Goal: Task Accomplishment & Management: Use online tool/utility

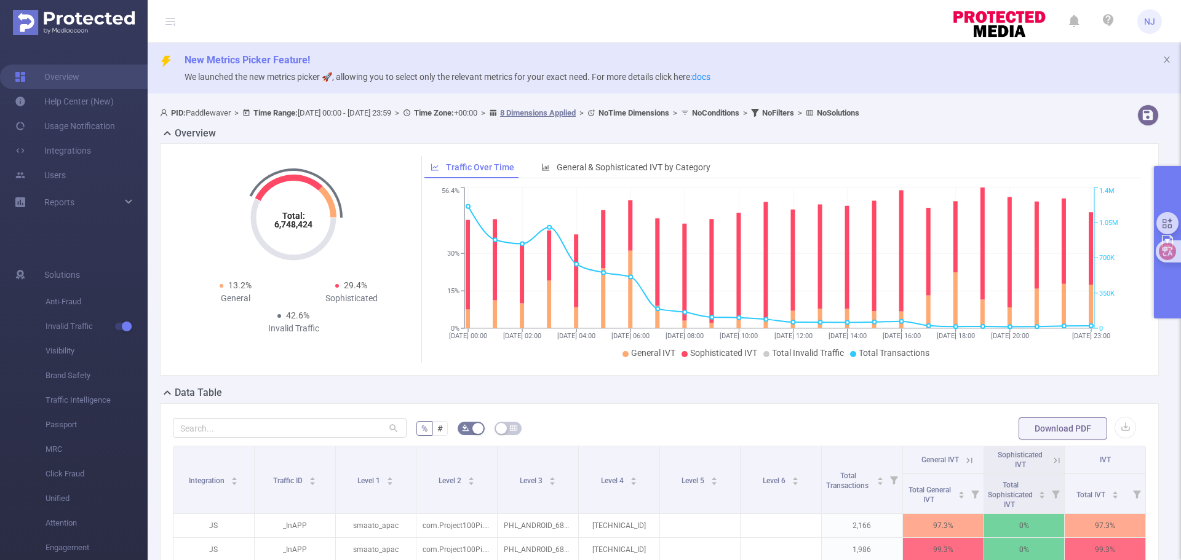
scroll to position [123, 0]
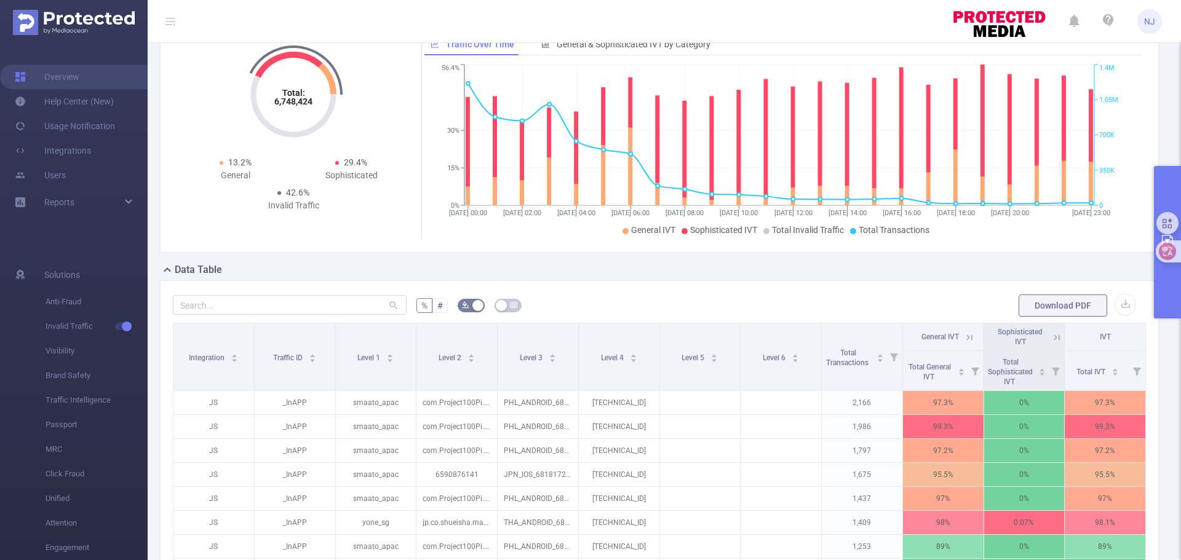
click at [1165, 177] on button "primary" at bounding box center [1167, 242] width 27 height 152
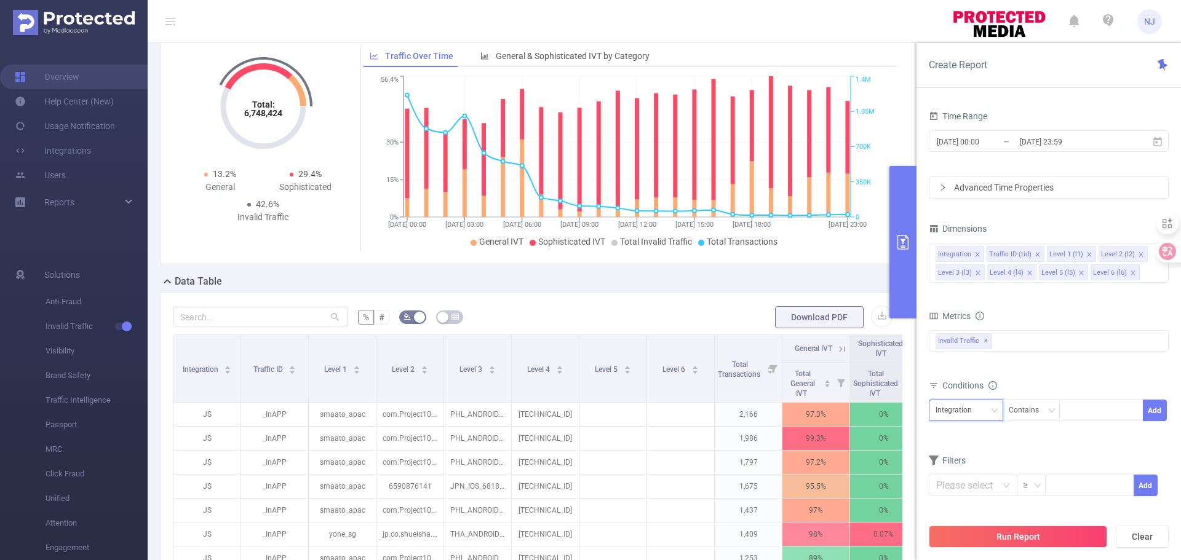
click at [974, 416] on div "Integration" at bounding box center [957, 410] width 45 height 20
click at [974, 285] on li "Level 1 (l1)" at bounding box center [965, 289] width 74 height 20
click at [1076, 413] on div at bounding box center [1101, 410] width 71 height 20
paste input "yone_sg"
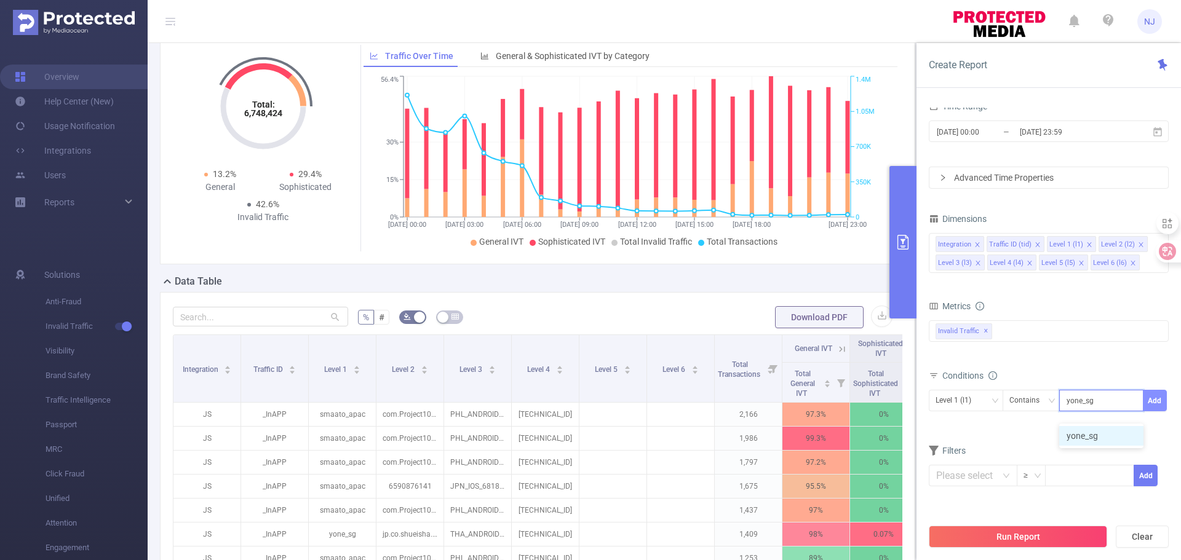
type input "yone_sg"
click at [1144, 400] on button "Add" at bounding box center [1154, 401] width 24 height 22
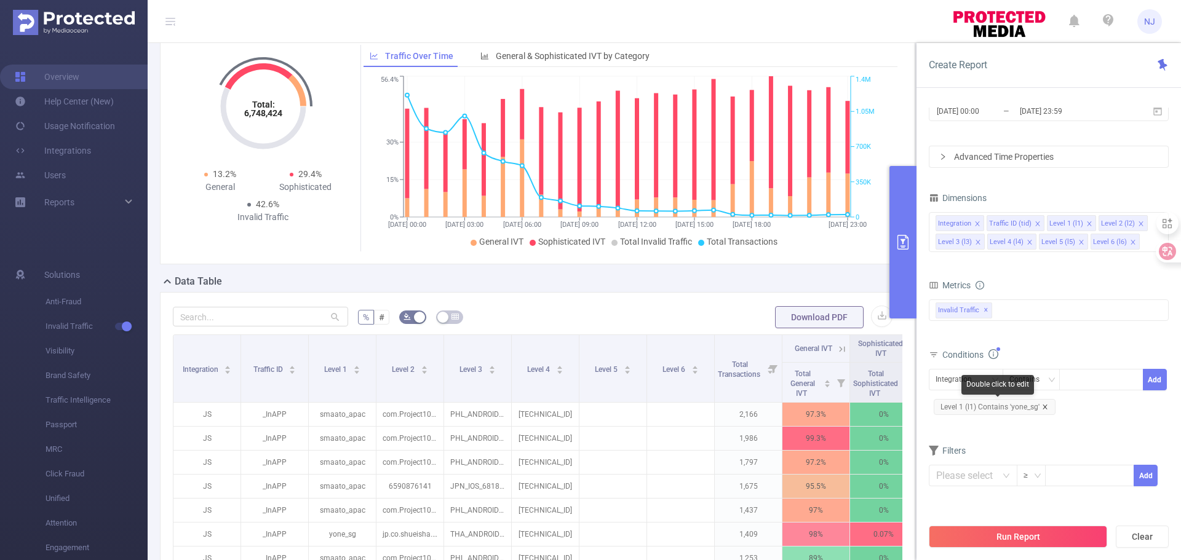
click at [1046, 406] on icon "icon: close" at bounding box center [1045, 407] width 6 height 6
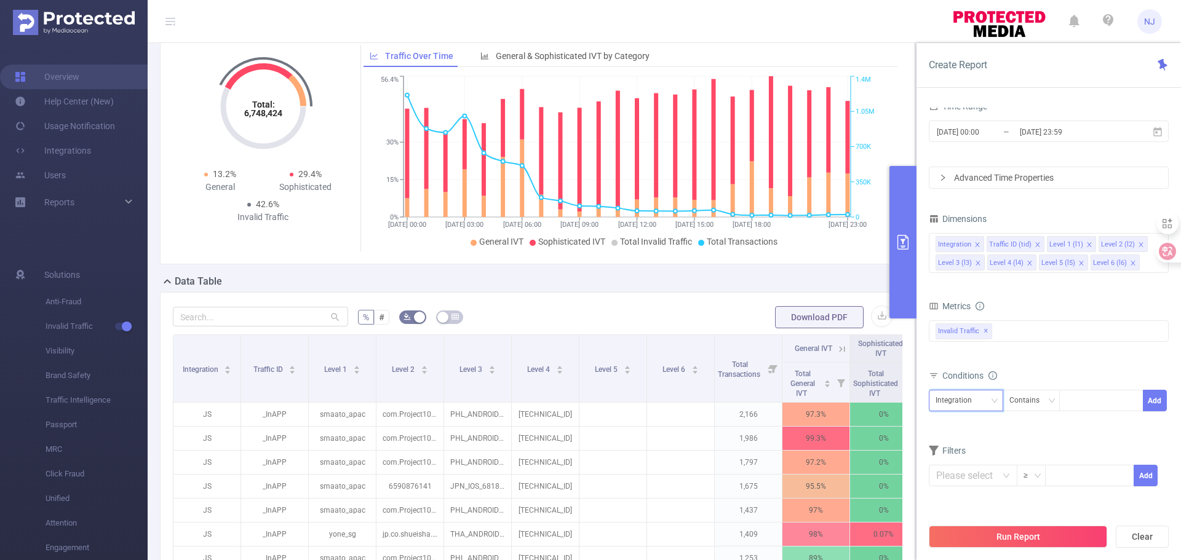
click at [995, 400] on icon "icon: down" at bounding box center [994, 400] width 7 height 7
click at [975, 279] on li "Level 1 (l1)" at bounding box center [965, 279] width 74 height 20
click at [1042, 398] on div "Contains" at bounding box center [1028, 400] width 39 height 20
click at [1041, 449] on li "Is" at bounding box center [1043, 446] width 82 height 20
click at [1091, 400] on div at bounding box center [1101, 400] width 71 height 20
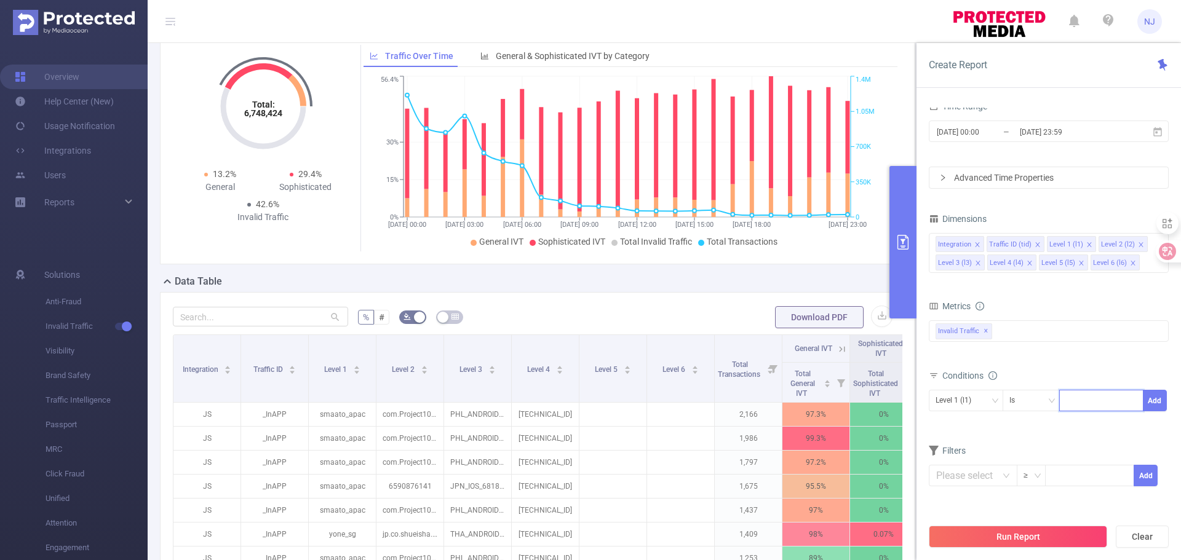
paste input "yone_sg"
type input "yone_sg"
click at [1160, 403] on button "Add" at bounding box center [1154, 401] width 24 height 22
click at [992, 401] on icon "icon: down" at bounding box center [994, 400] width 7 height 7
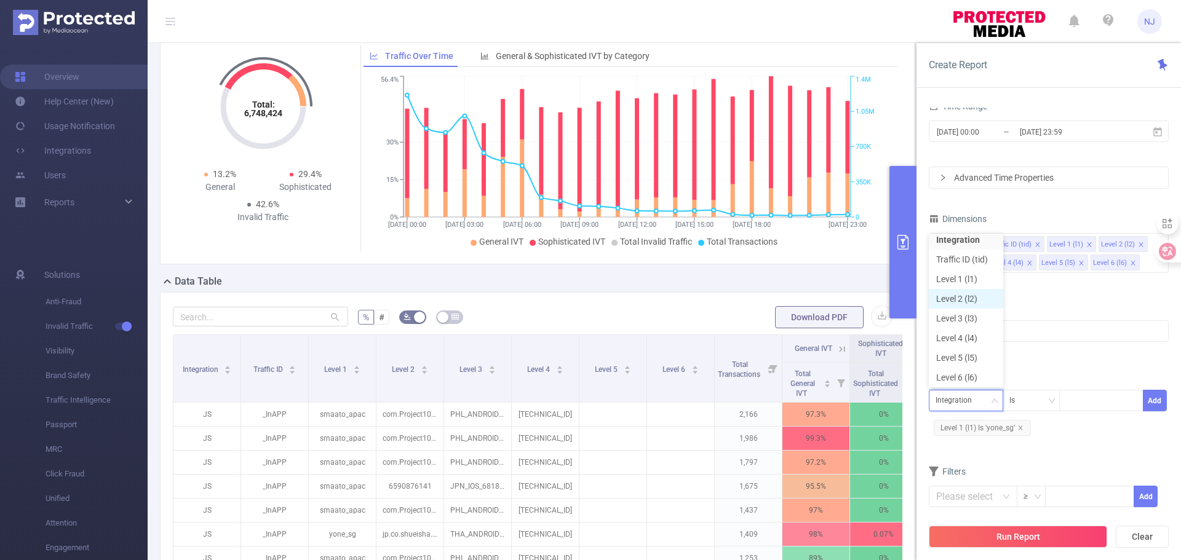
click at [975, 301] on li "Level 2 (l2)" at bounding box center [965, 299] width 74 height 20
click at [1077, 403] on div at bounding box center [1101, 400] width 71 height 20
paste input "1624606445"
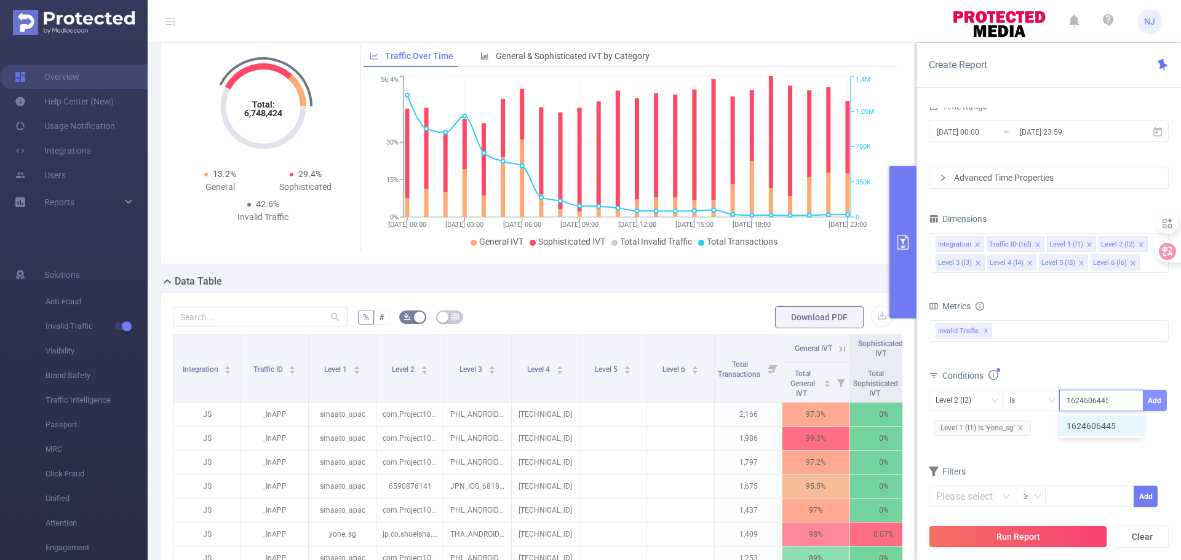
type input "1624606445"
click at [1153, 400] on button "Add" at bounding box center [1154, 401] width 24 height 22
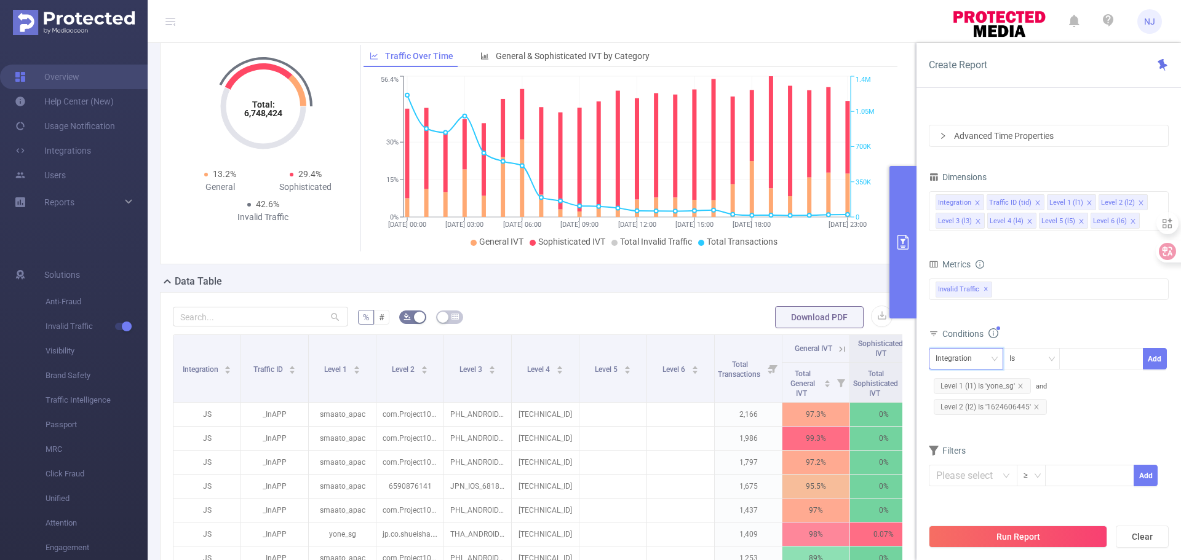
click at [988, 358] on div "Integration" at bounding box center [965, 359] width 61 height 20
click at [975, 460] on li "Level 3 (l3)" at bounding box center [965, 461] width 74 height 20
click at [1082, 357] on div at bounding box center [1101, 359] width 71 height 20
paste input "JPN_IOS_6821565_2423"
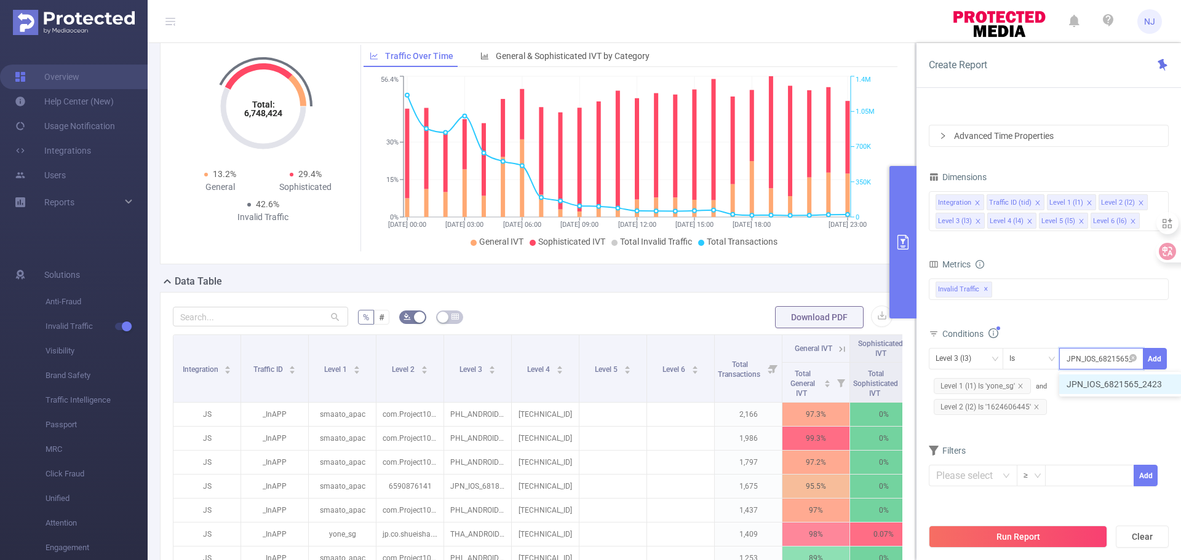
scroll to position [0, 12]
type input "JPN_IOS_6821565_2423"
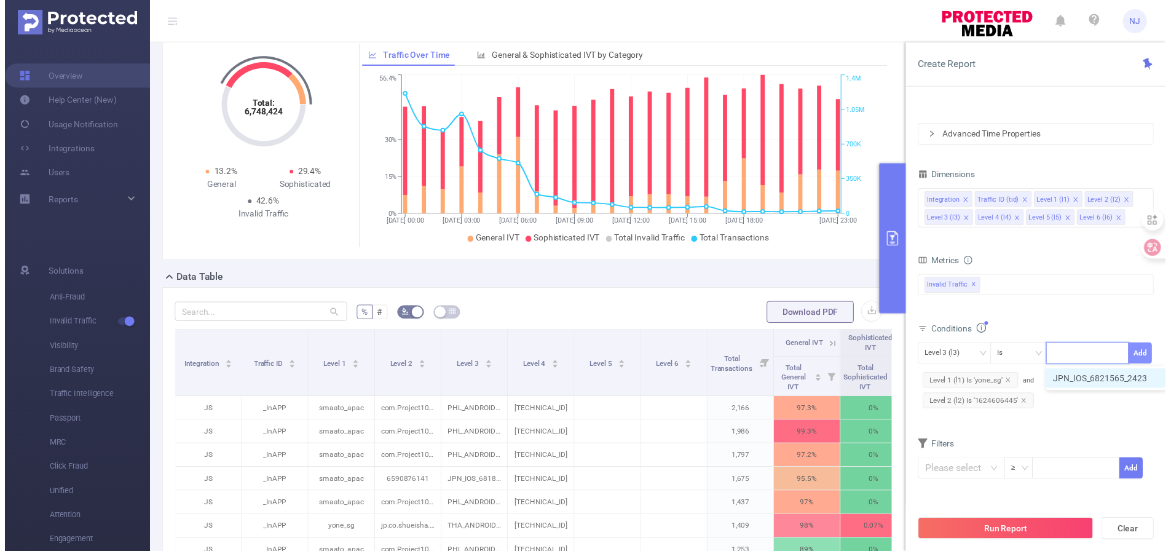
click at [1155, 358] on button "Add" at bounding box center [1154, 359] width 24 height 22
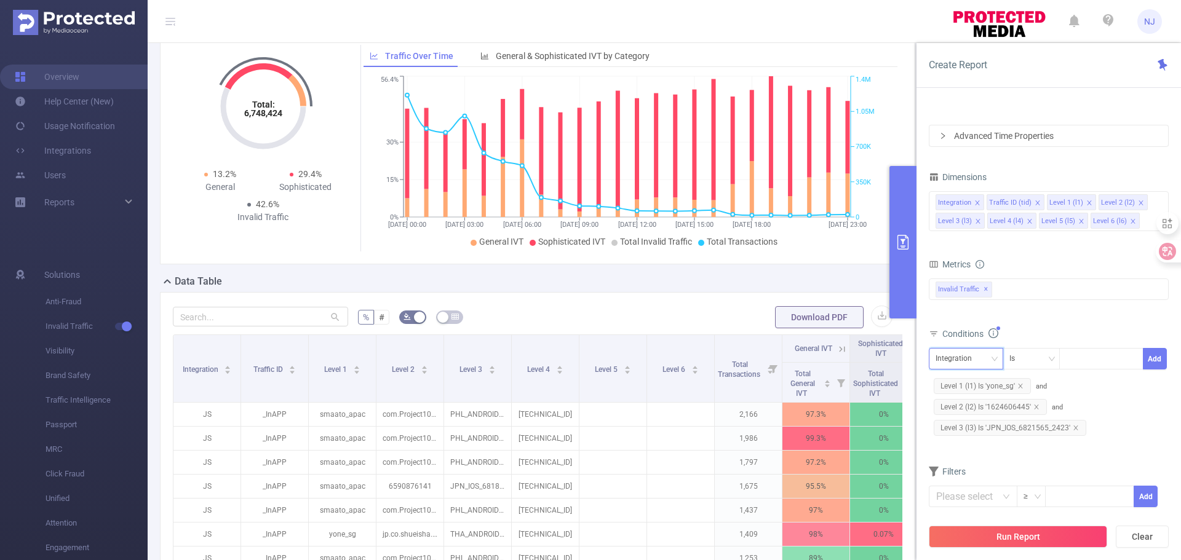
click at [989, 359] on div "Integration" at bounding box center [965, 359] width 61 height 20
click at [972, 477] on li "Level 4 (l4)" at bounding box center [965, 480] width 74 height 20
click at [1107, 346] on div "Level 4 (l4) Is Add Level 1 (l1) Is 'yone_sg' and Level 2 (l2) Is '1624606445' …" at bounding box center [1048, 395] width 240 height 98
click at [1098, 357] on div at bounding box center [1101, 359] width 71 height 20
paste input "[TECHNICAL_ID]"
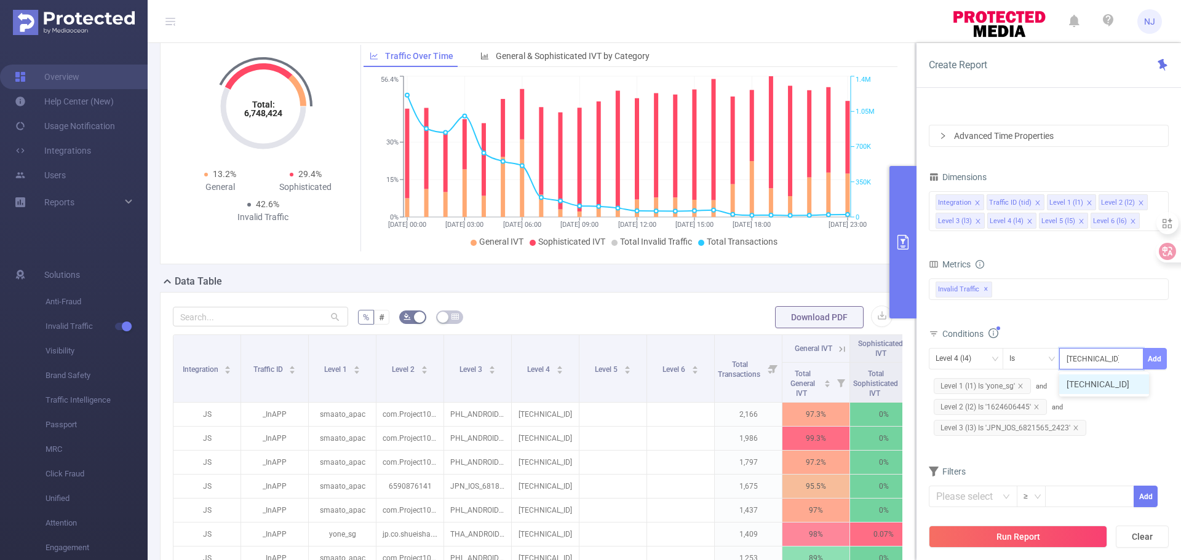
type input "[TECHNICAL_ID]"
click at [1160, 357] on button "Add" at bounding box center [1154, 359] width 24 height 22
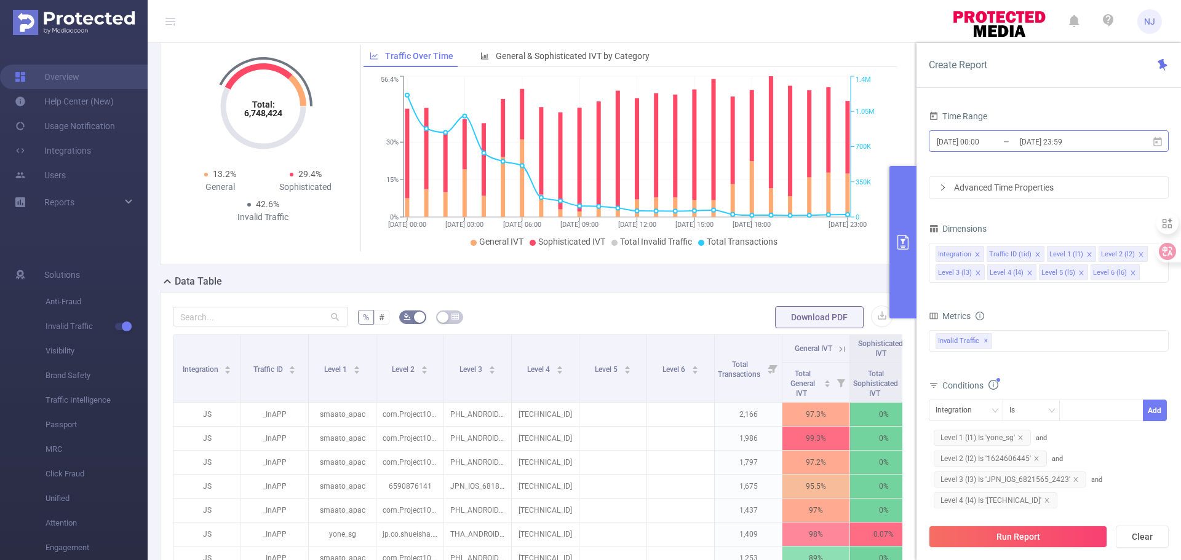
click at [970, 149] on input "[DATE] 00:00" at bounding box center [985, 141] width 100 height 17
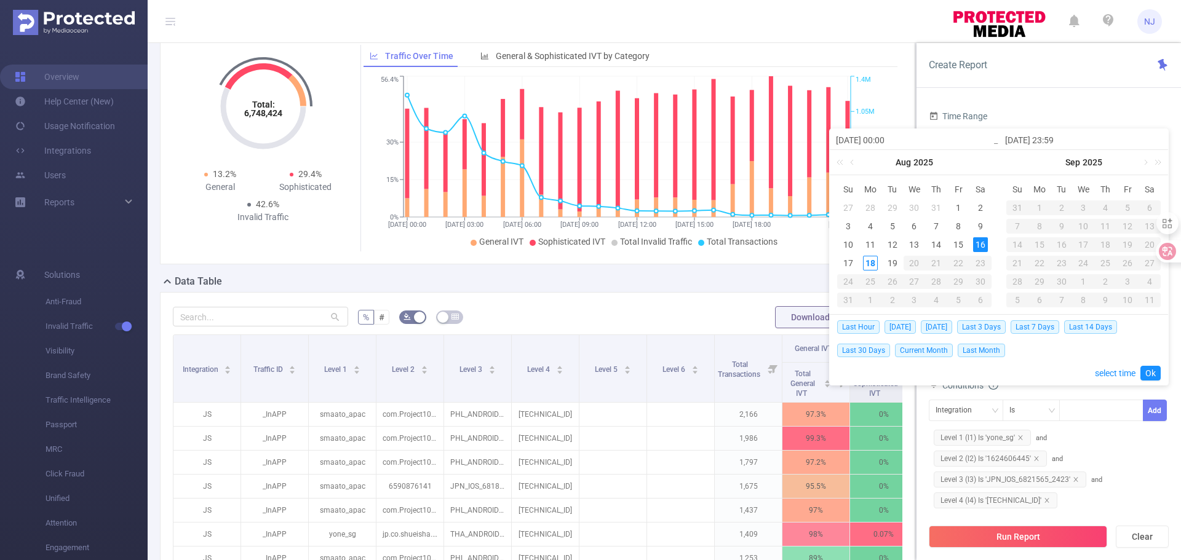
click at [846, 255] on td "17" at bounding box center [848, 263] width 22 height 18
click at [845, 260] on div "17" at bounding box center [848, 263] width 15 height 15
type input "[DATE] 00:00"
type input "[DATE] 23:59"
type input "[DATE] 00:00"
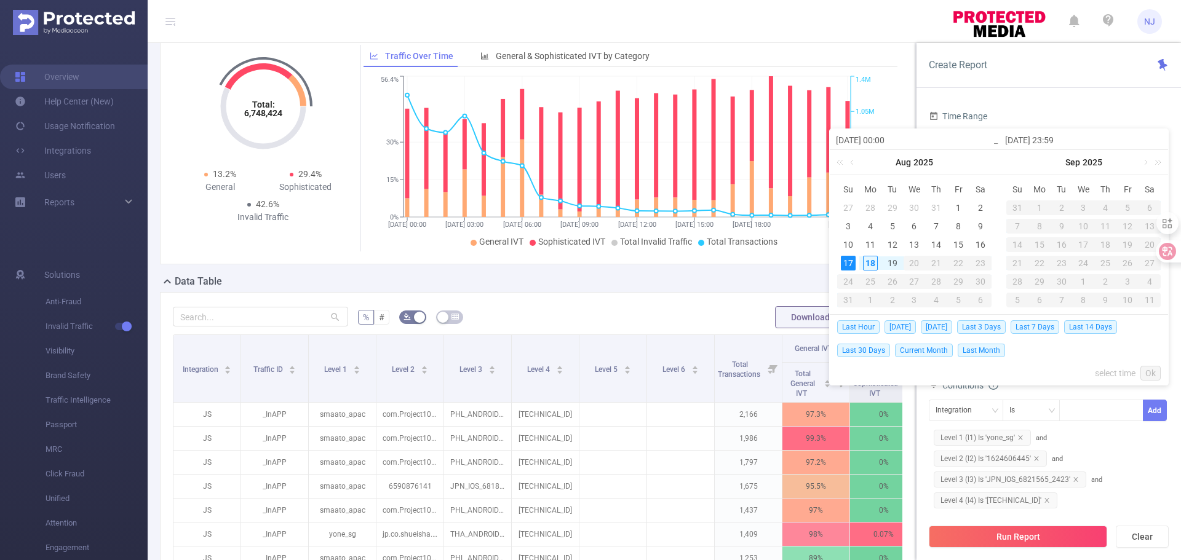
type input "[DATE] 23:59"
click at [1120, 368] on link "select time" at bounding box center [1114, 373] width 41 height 23
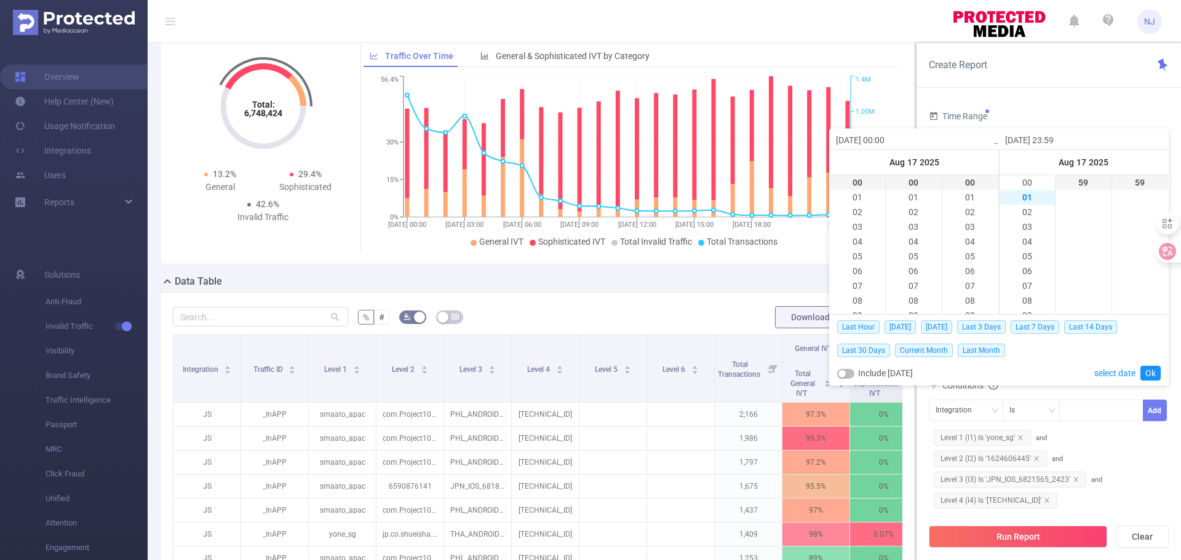
click at [1029, 192] on li "01" at bounding box center [1026, 197] width 55 height 15
type input "[DATE] 01:59"
click at [1027, 182] on li "00" at bounding box center [1026, 182] width 55 height 15
type input "[DATE] 00:59"
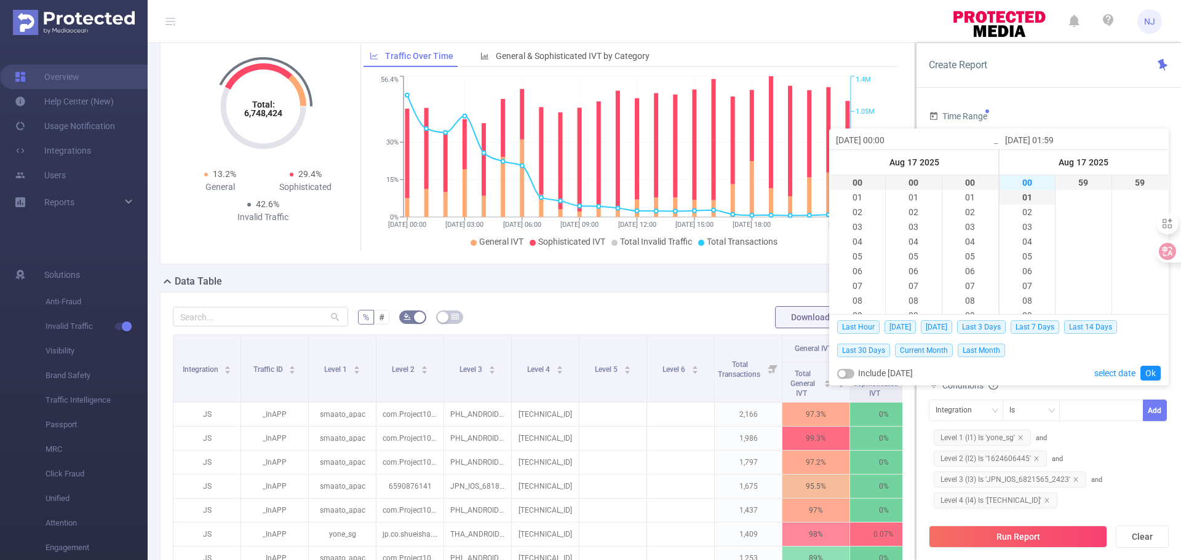
type input "[DATE] 00:59"
click at [1147, 368] on link "Ok" at bounding box center [1150, 373] width 20 height 15
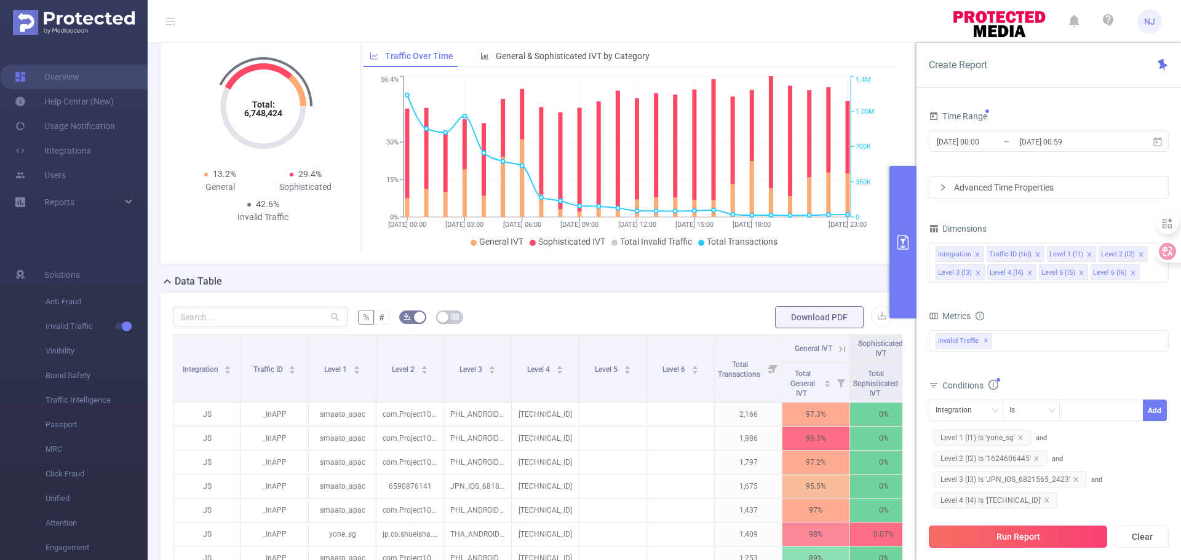
click at [1040, 538] on button "Run Report" at bounding box center [1017, 537] width 178 height 22
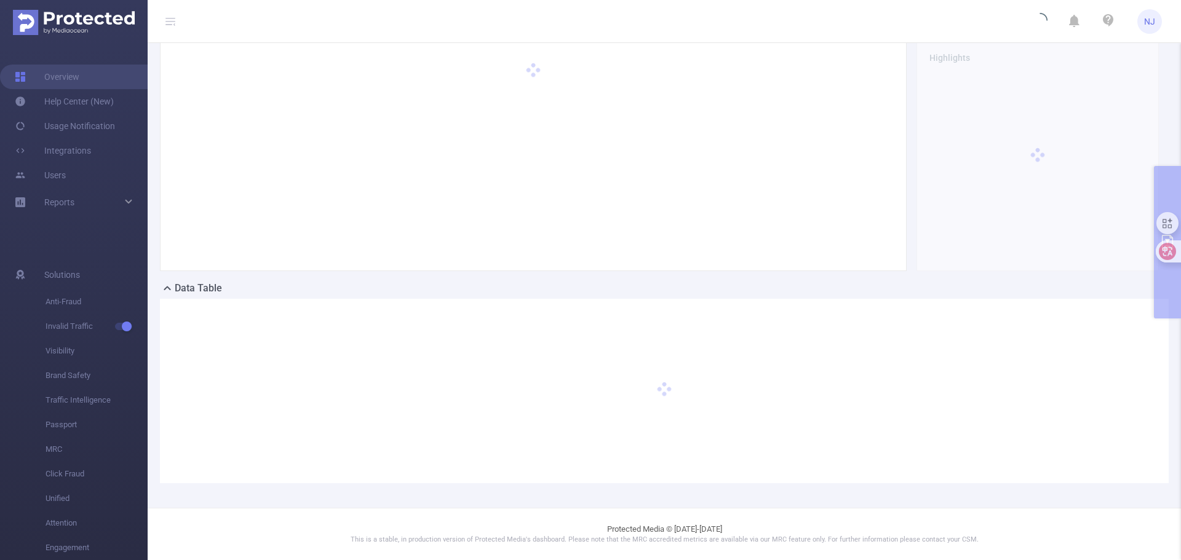
scroll to position [105, 0]
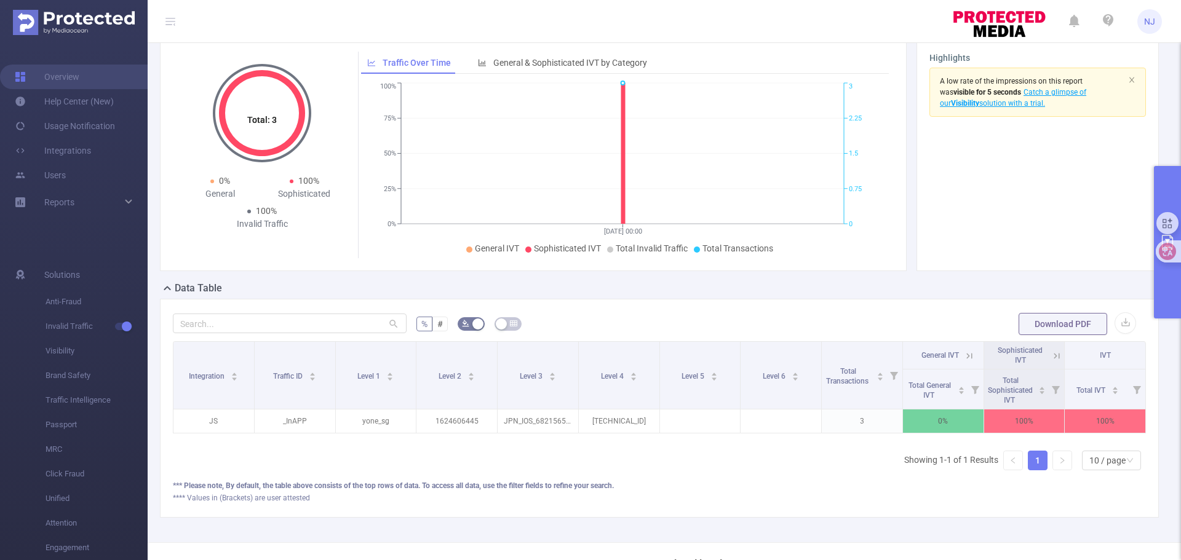
scroll to position [0, 2]
click at [1165, 288] on button "primary" at bounding box center [1167, 242] width 27 height 152
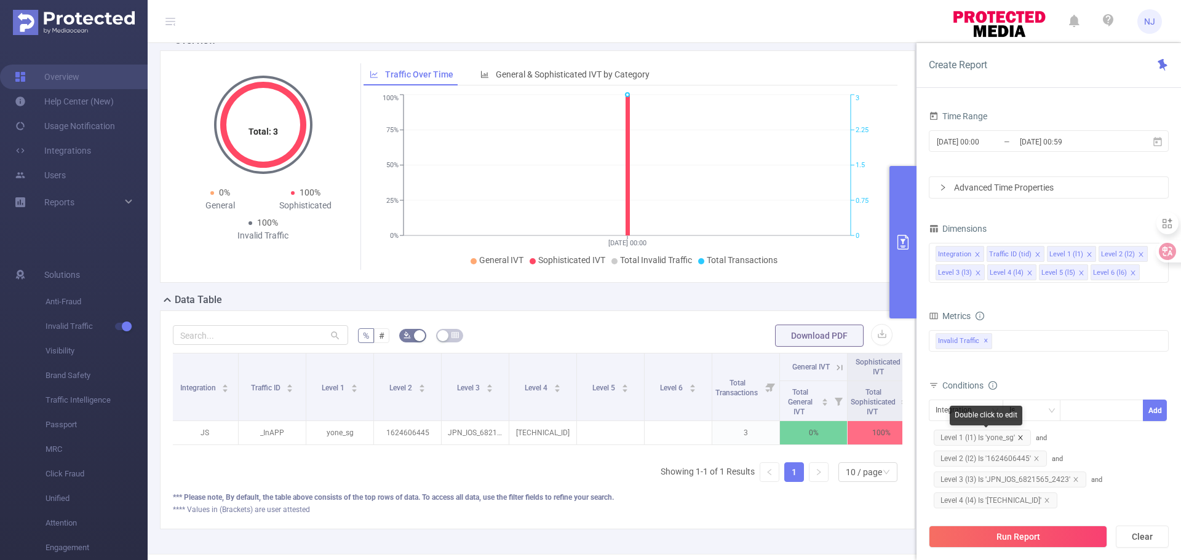
click at [1020, 438] on icon "icon: close" at bounding box center [1020, 438] width 6 height 6
click at [1034, 438] on icon "icon: close" at bounding box center [1036, 438] width 6 height 6
click at [1075, 438] on icon "icon: close" at bounding box center [1075, 438] width 6 height 6
click at [1043, 437] on icon "icon: close" at bounding box center [1046, 438] width 6 height 6
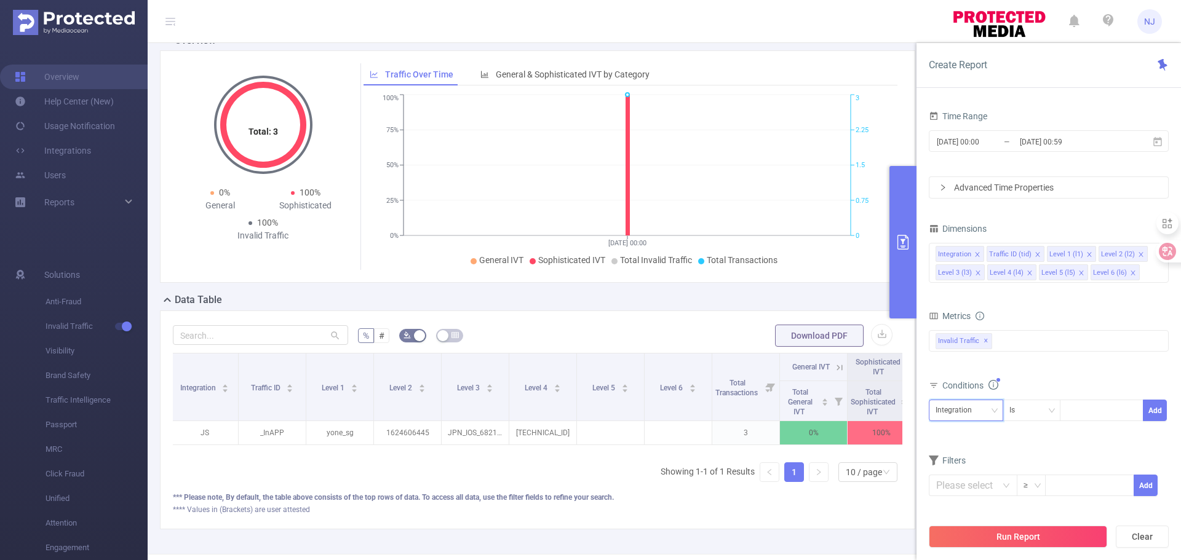
click at [979, 409] on div "Integration" at bounding box center [957, 410] width 45 height 20
click at [969, 292] on li "Level 1 (l1)" at bounding box center [965, 289] width 74 height 20
click at [1086, 410] on div at bounding box center [1101, 410] width 71 height 20
paste input "yone_sg"
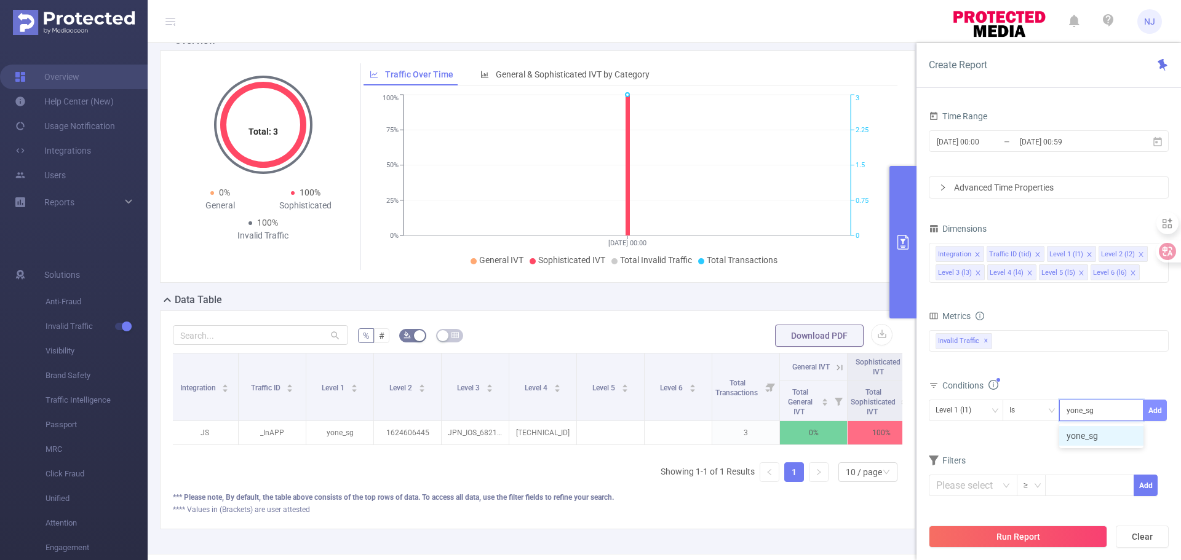
type input "yone_sg"
click at [1155, 409] on button "Add" at bounding box center [1154, 411] width 24 height 22
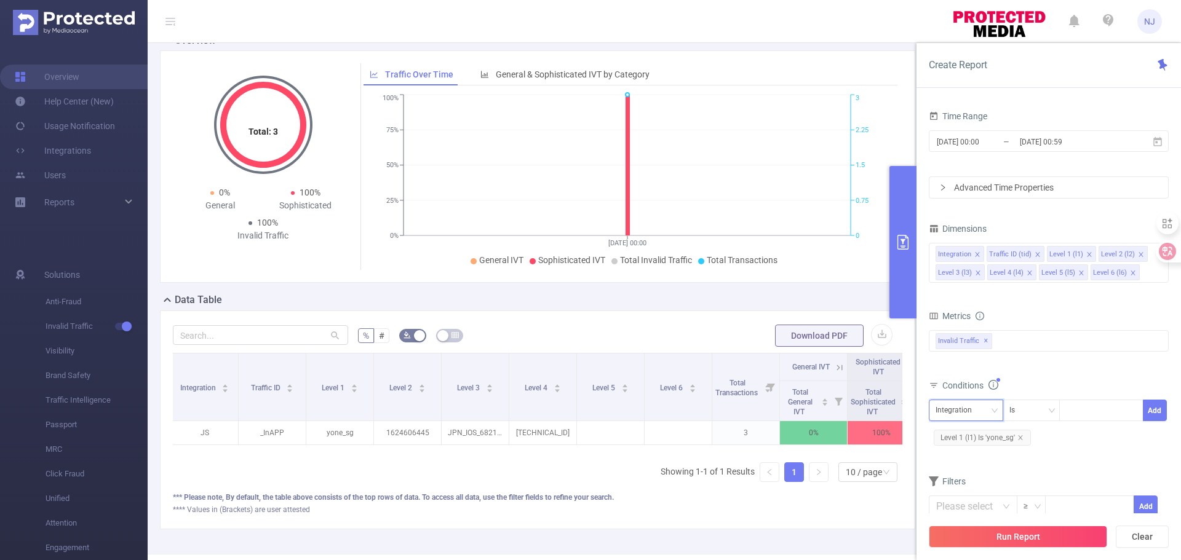
click at [997, 404] on div "Integration" at bounding box center [965, 411] width 74 height 22
click at [972, 305] on li "Level 2 (l2)" at bounding box center [965, 309] width 74 height 20
click at [1077, 412] on div at bounding box center [1101, 410] width 71 height 20
paste input "com.block.juggle"
type input "com.block.juggle"
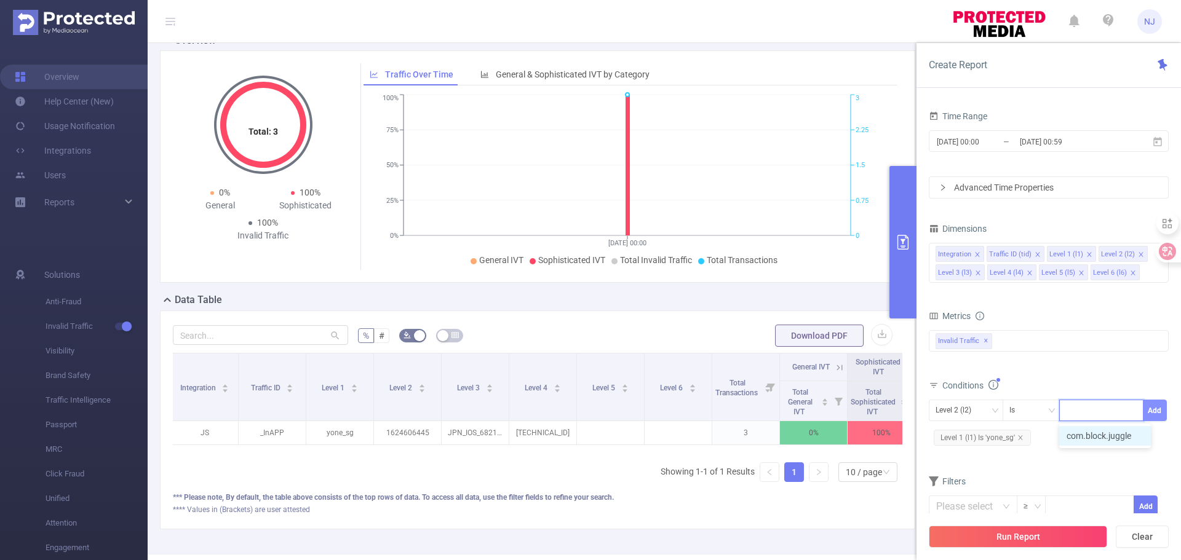
drag, startPoint x: 1157, startPoint y: 411, endPoint x: 1149, endPoint y: 412, distance: 8.1
click at [1157, 411] on button "Add" at bounding box center [1154, 411] width 24 height 22
click at [995, 411] on icon "icon: down" at bounding box center [994, 410] width 7 height 7
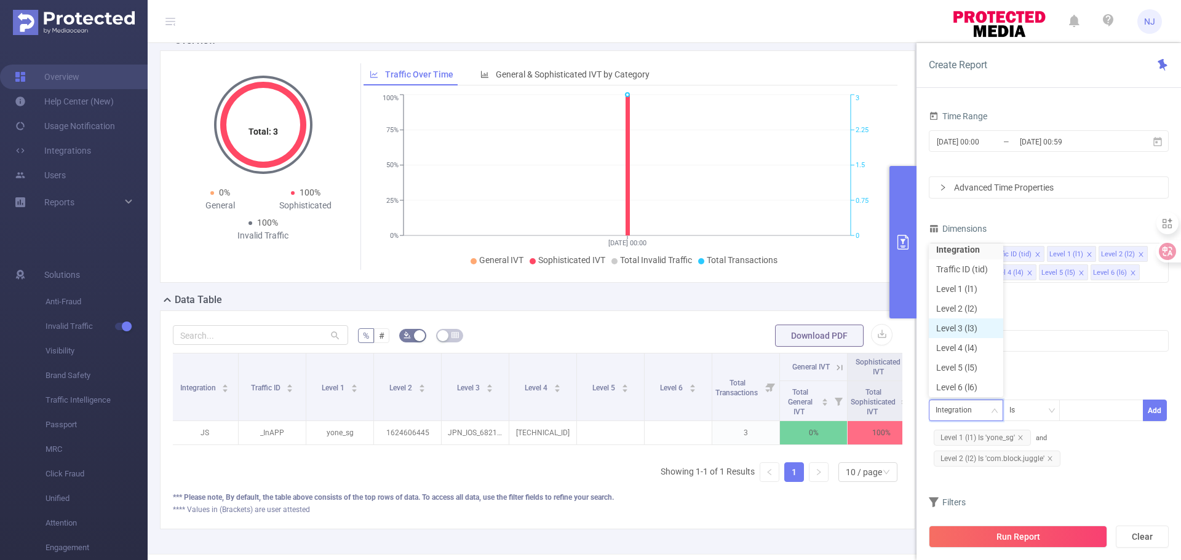
click at [969, 328] on li "Level 3 (l3)" at bounding box center [965, 329] width 74 height 20
click at [1085, 415] on div at bounding box center [1101, 410] width 71 height 20
paste input "IDN_ANDROID_6821334_2112"
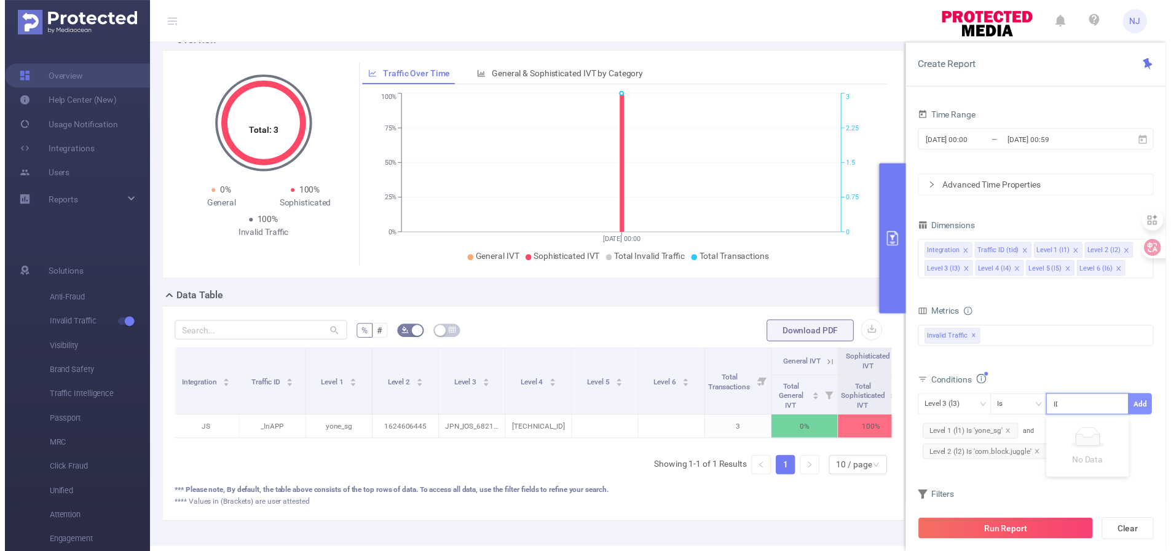
scroll to position [0, 30]
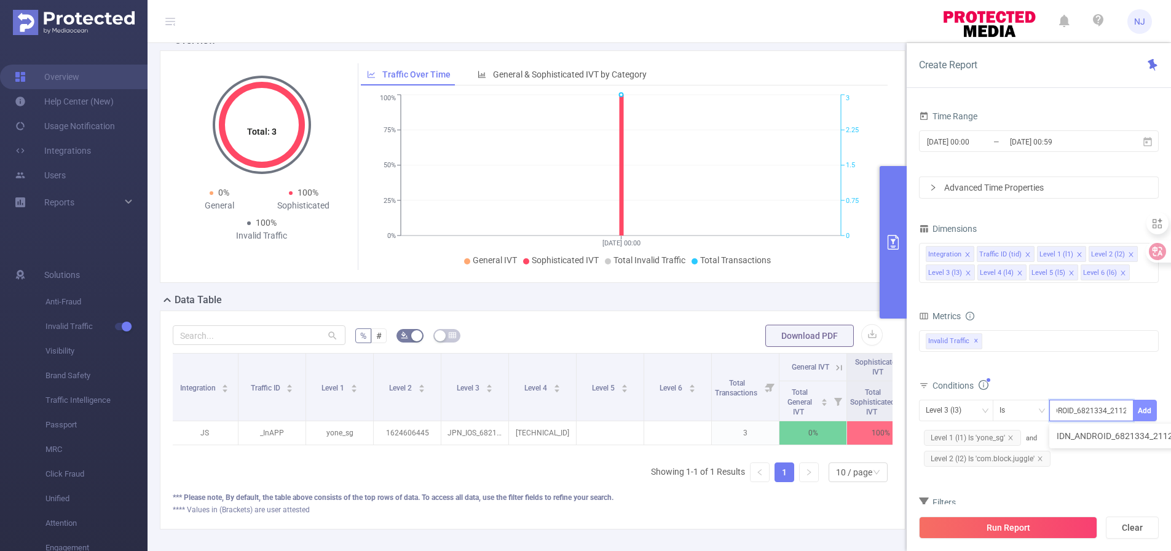
type input "IDN_ANDROID_6821334_2112"
click at [1145, 413] on button "Add" at bounding box center [1145, 411] width 24 height 22
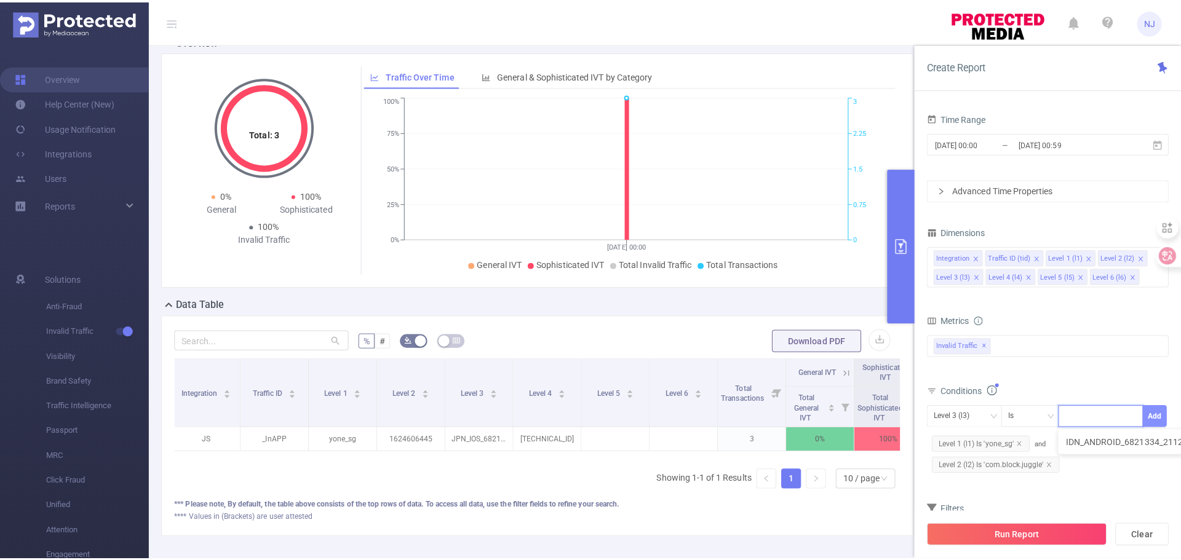
scroll to position [0, 0]
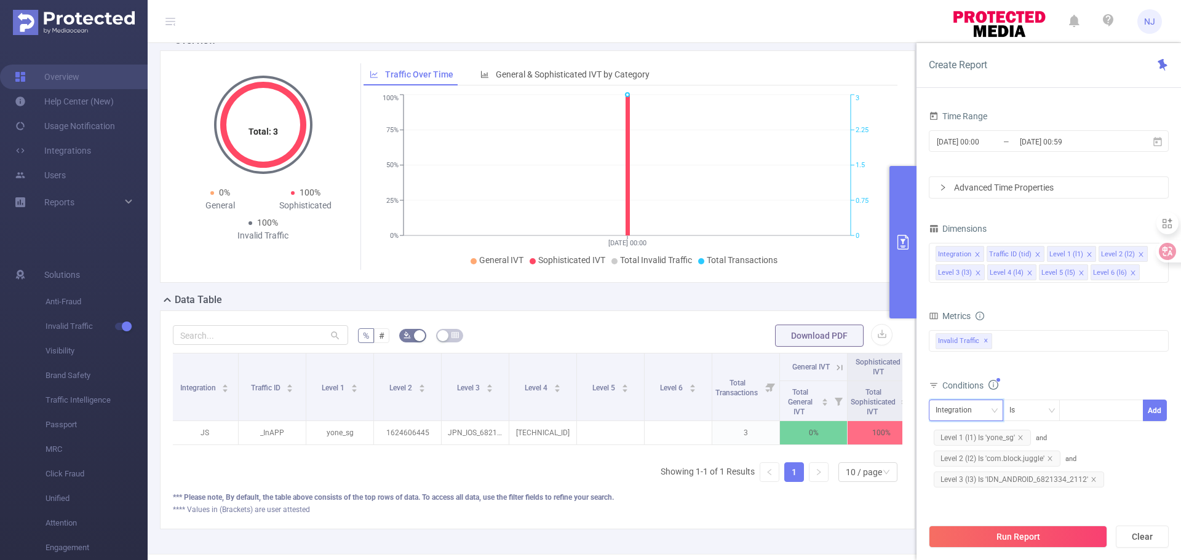
click at [995, 414] on icon "icon: down" at bounding box center [994, 410] width 7 height 7
click at [973, 344] on li "Level 4 (l4)" at bounding box center [965, 348] width 74 height 20
click at [1094, 416] on div at bounding box center [1101, 410] width 71 height 20
paste input "[TECHNICAL_ID]"
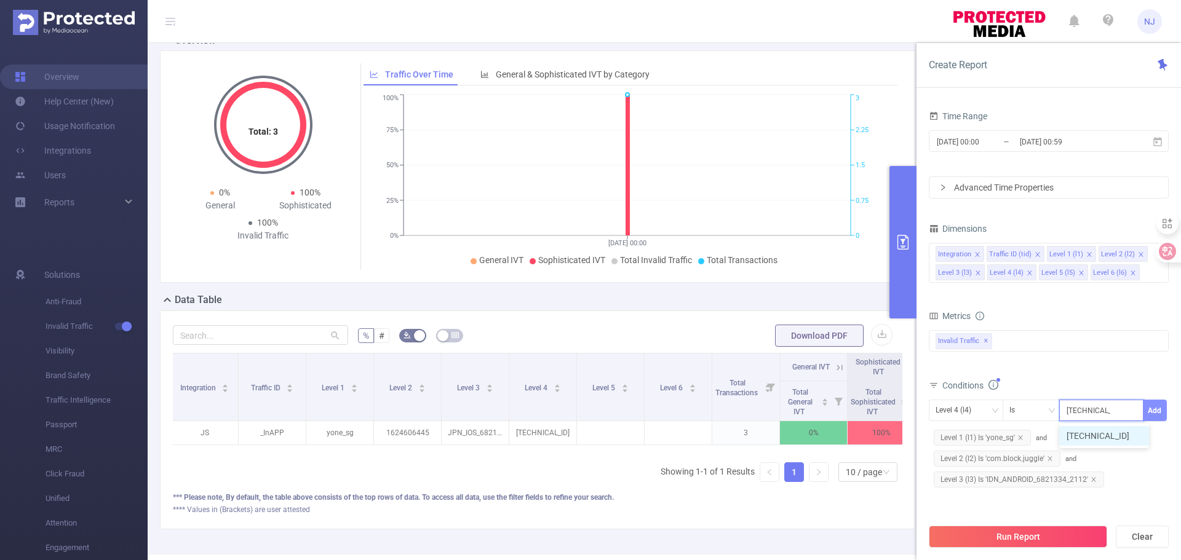
type input "[TECHNICAL_ID]"
click at [1150, 411] on button "Add" at bounding box center [1154, 411] width 24 height 22
click at [1062, 537] on button "Run Report" at bounding box center [1017, 537] width 178 height 22
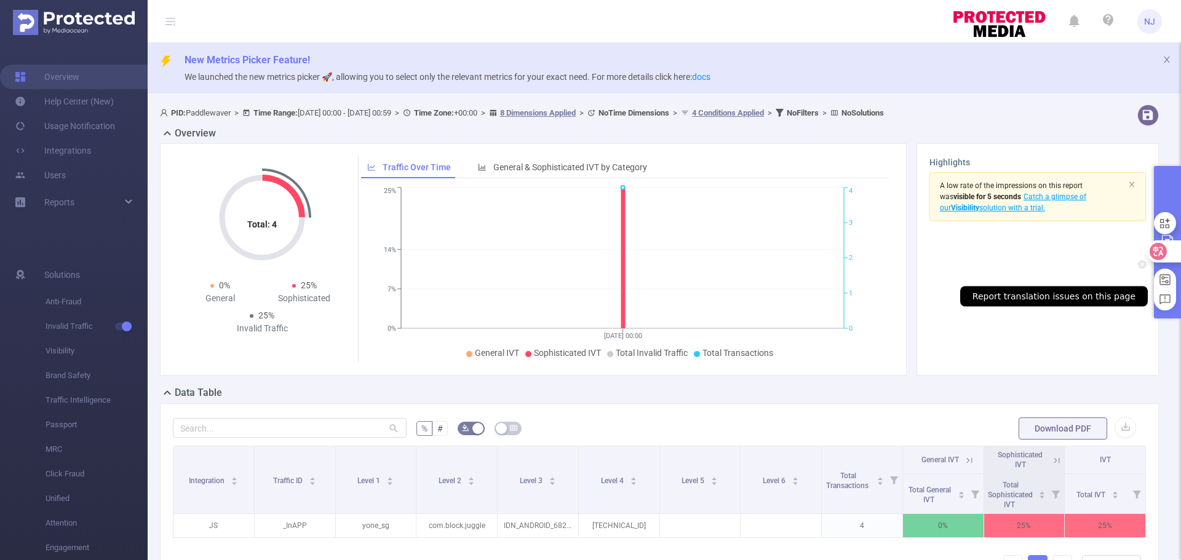
click at [1162, 292] on div at bounding box center [1165, 297] width 22 height 20
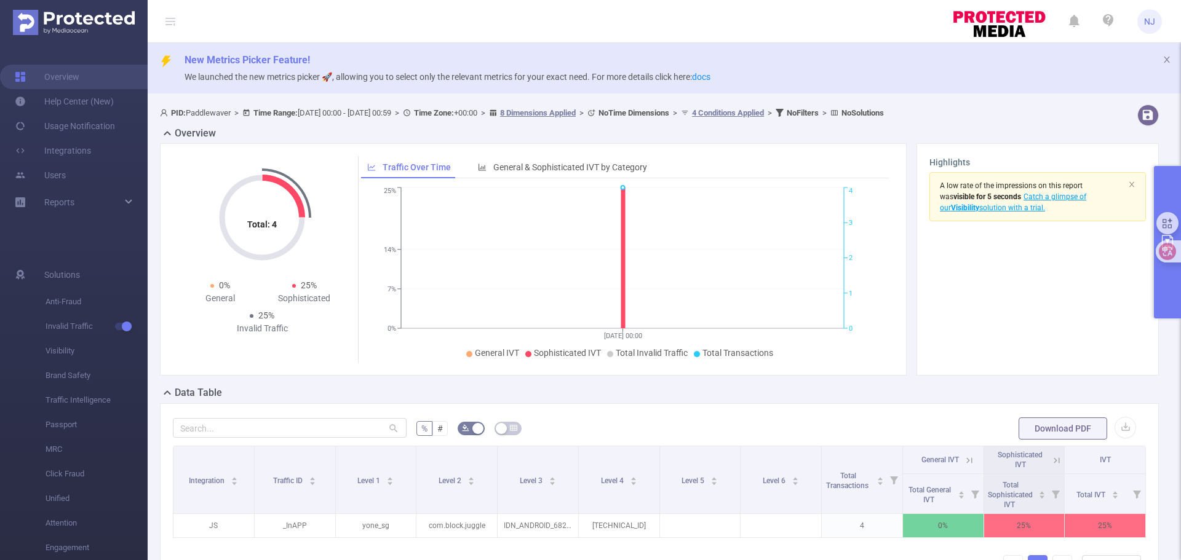
click at [1162, 184] on button "primary" at bounding box center [1167, 242] width 27 height 152
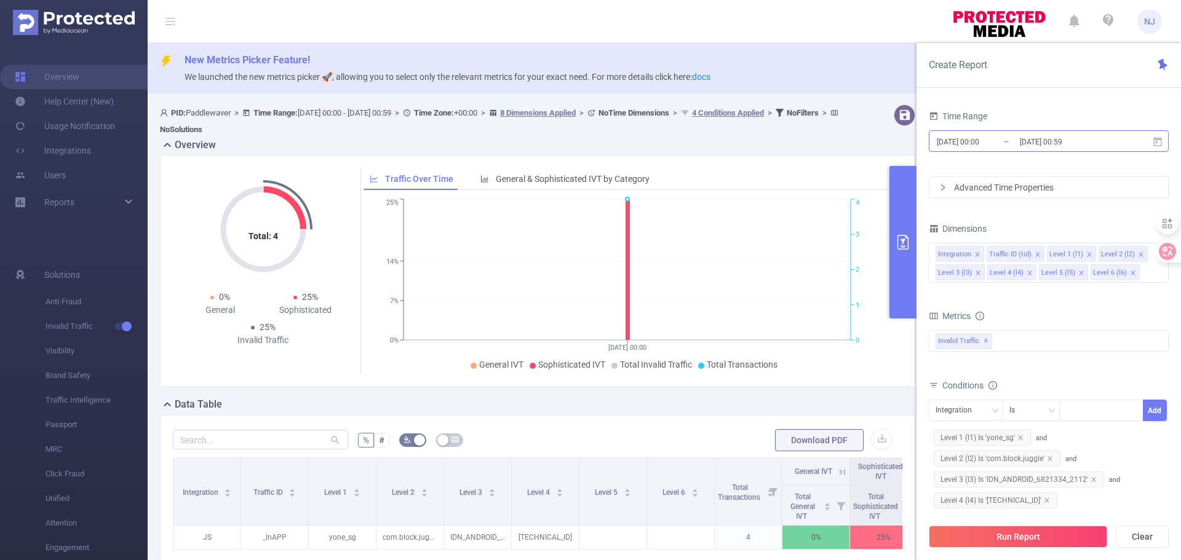
click at [988, 141] on input "[DATE] 00:00" at bounding box center [985, 141] width 100 height 17
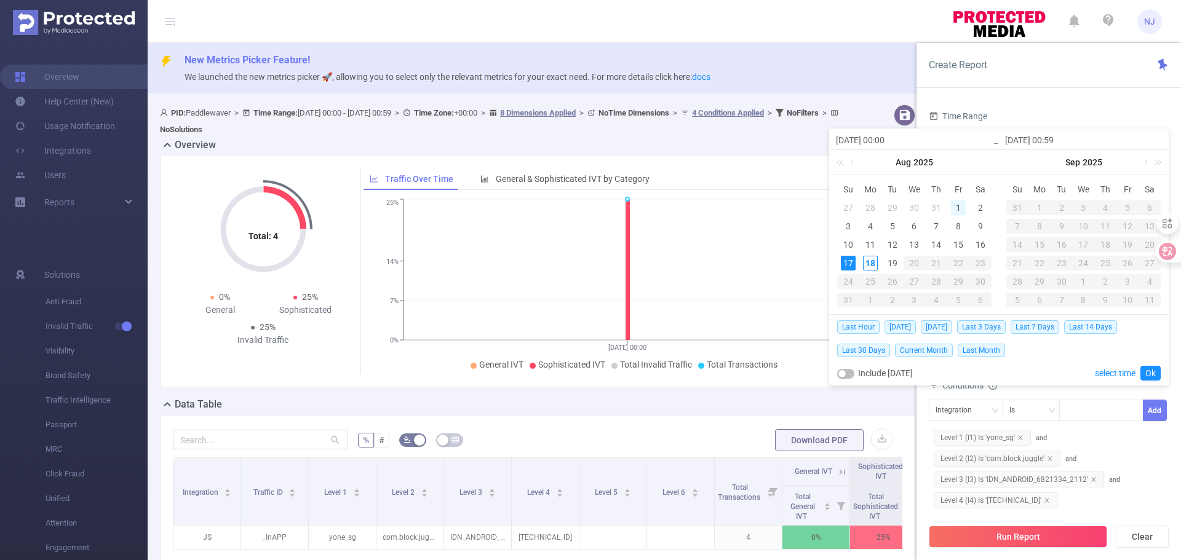
drag, startPoint x: 957, startPoint y: 208, endPoint x: 936, endPoint y: 213, distance: 22.1
click at [957, 208] on div "1" at bounding box center [958, 207] width 15 height 15
click at [892, 263] on div "19" at bounding box center [892, 263] width 15 height 15
type input "[DATE] 00:00"
type input "[DATE] 00:59"
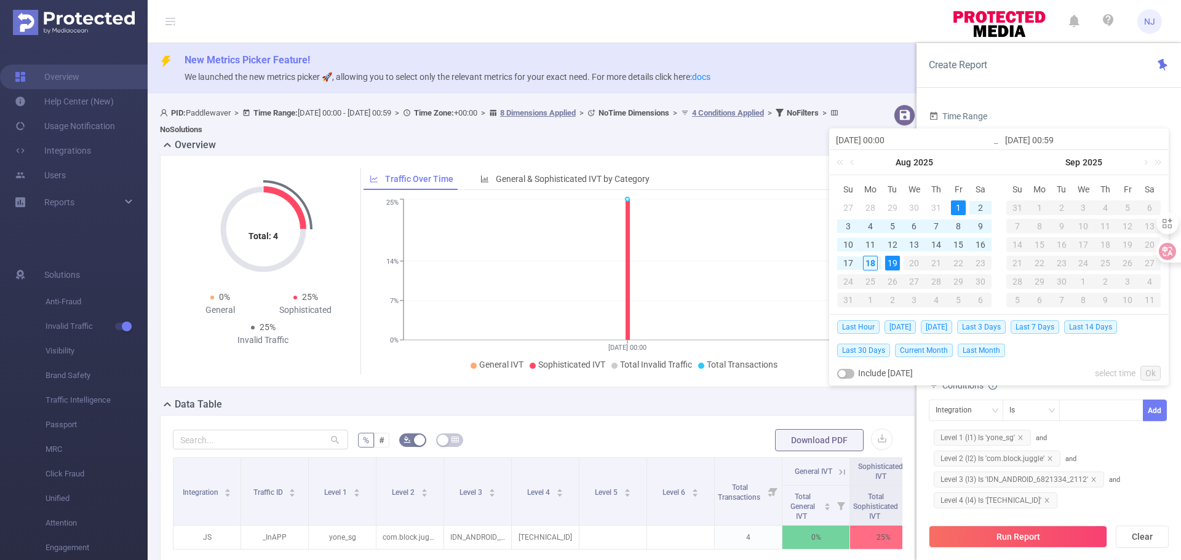
type input "[DATE] 00:00"
type input "[DATE] 00:59"
drag, startPoint x: 1149, startPoint y: 374, endPoint x: 1115, endPoint y: 403, distance: 44.9
click at [1149, 373] on link "Ok" at bounding box center [1150, 373] width 20 height 15
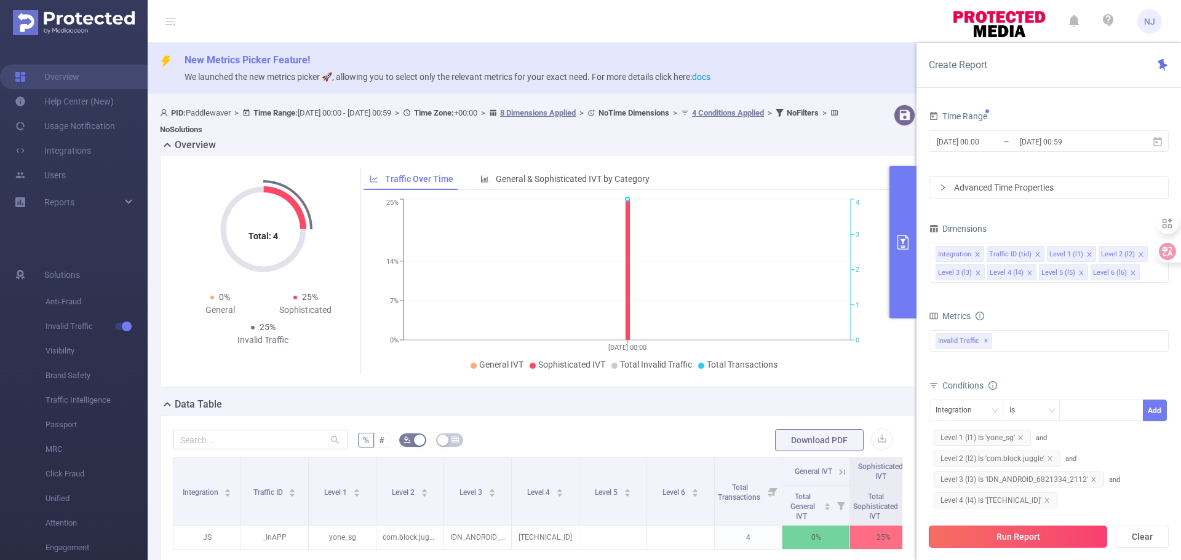
click at [1042, 534] on button "Run Report" at bounding box center [1017, 537] width 178 height 22
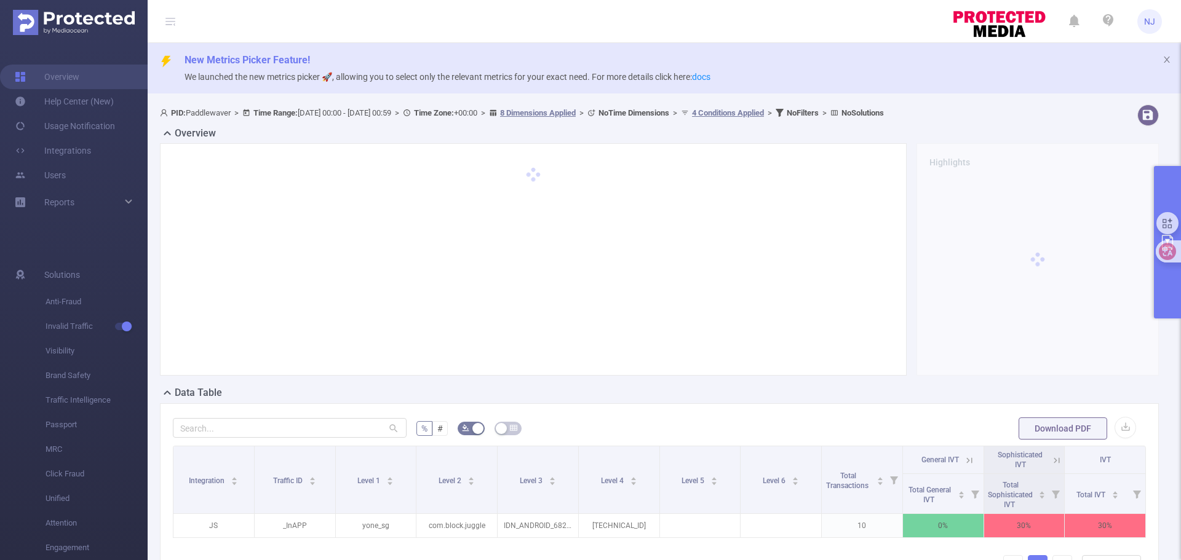
click at [1163, 278] on button "primary" at bounding box center [1167, 242] width 27 height 152
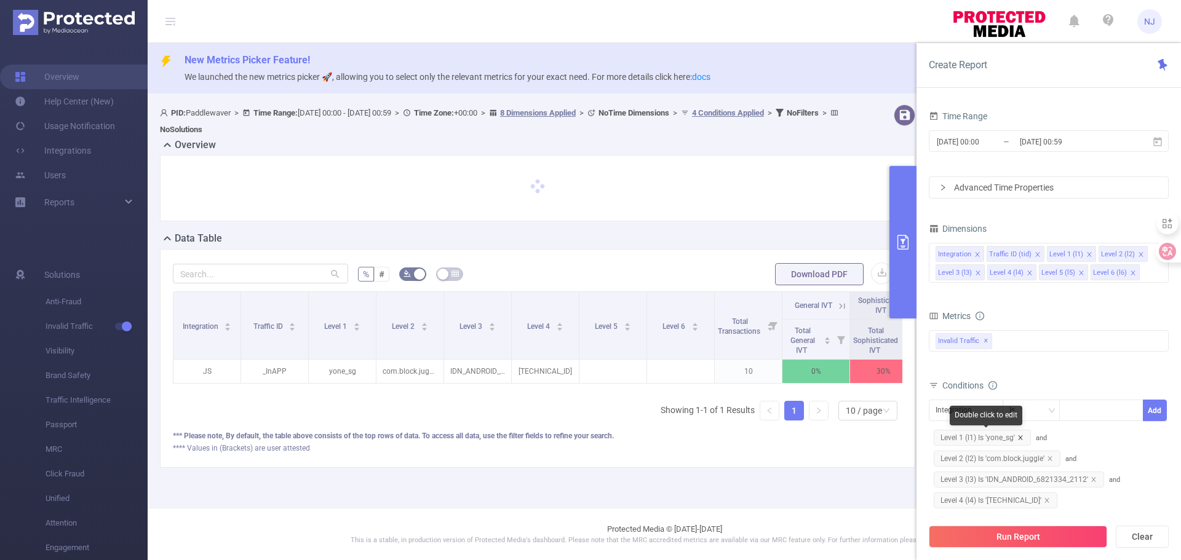
click at [1020, 438] on icon "icon: close" at bounding box center [1020, 437] width 4 height 4
click at [1048, 436] on icon "icon: close" at bounding box center [1049, 437] width 4 height 4
click at [1095, 436] on icon "icon: close" at bounding box center [1093, 438] width 6 height 6
click at [1043, 437] on icon "icon: close" at bounding box center [1046, 438] width 6 height 6
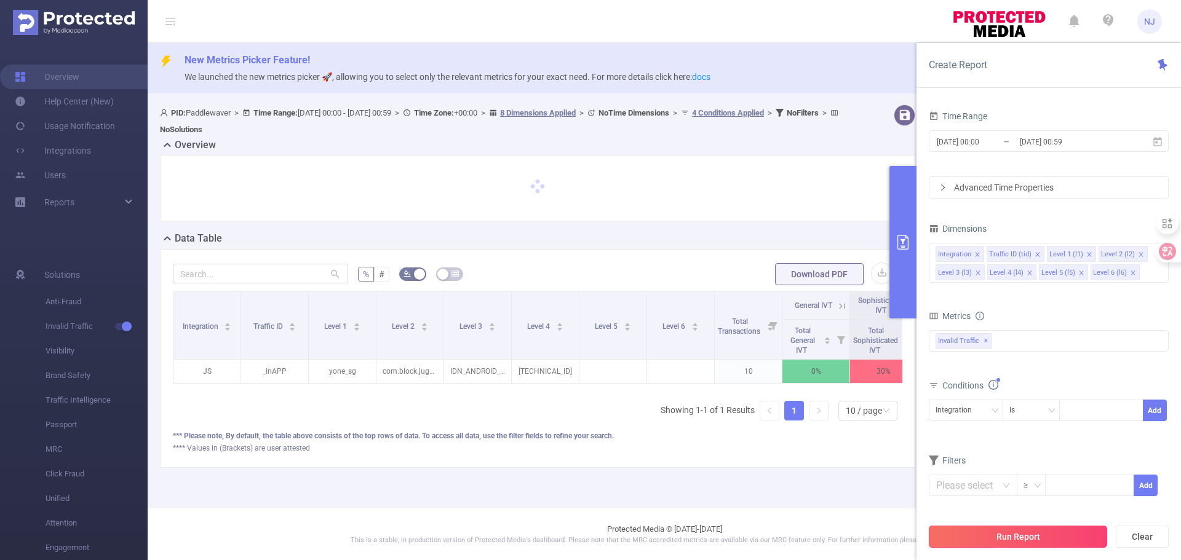
click at [1040, 535] on button "Run Report" at bounding box center [1017, 537] width 178 height 22
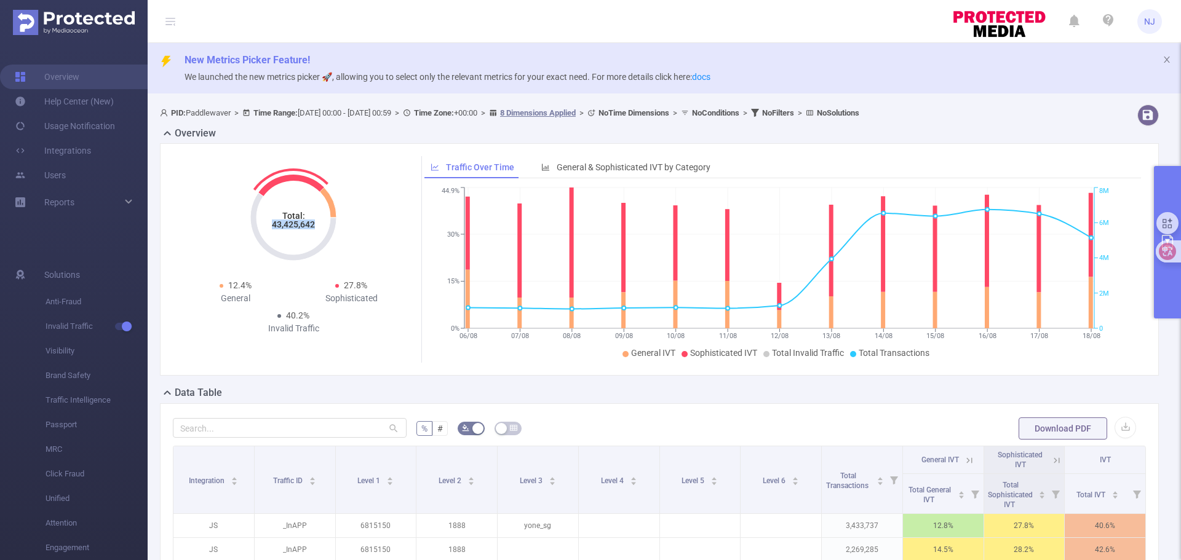
drag, startPoint x: 273, startPoint y: 224, endPoint x: 312, endPoint y: 223, distance: 38.7
click at [312, 223] on tspan "43,425,642" at bounding box center [293, 225] width 43 height 10
copy tspan "43,425,642"
